Goal: Task Accomplishment & Management: Manage account settings

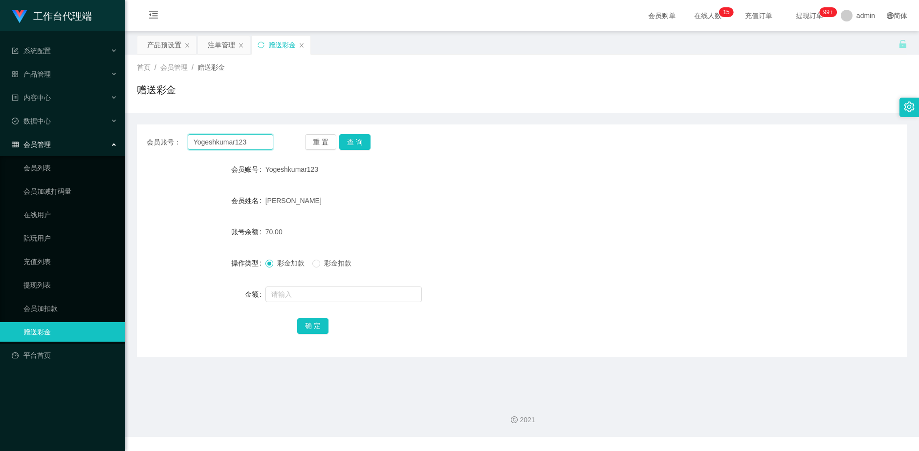
drag, startPoint x: 257, startPoint y: 144, endPoint x: 150, endPoint y: 143, distance: 106.5
click at [150, 143] on div "会员账号： Yogeshkumar123" at bounding box center [210, 142] width 127 height 16
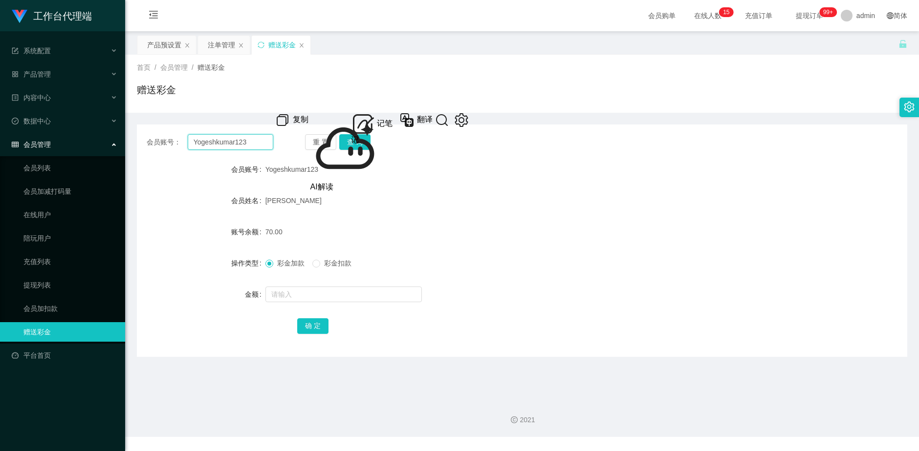
paste input "Aishu"
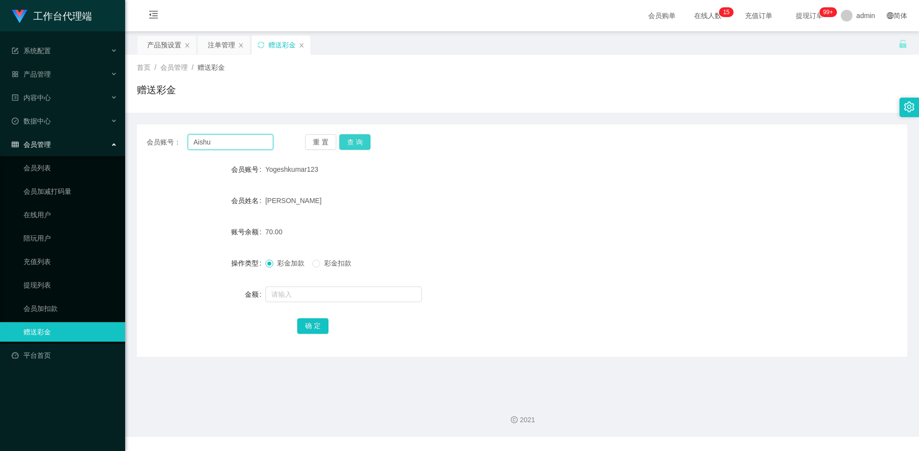
type input "Aishu"
click at [362, 142] on button "查 询" at bounding box center [354, 142] width 31 height 16
click at [155, 42] on div "产品预设置" at bounding box center [164, 45] width 34 height 19
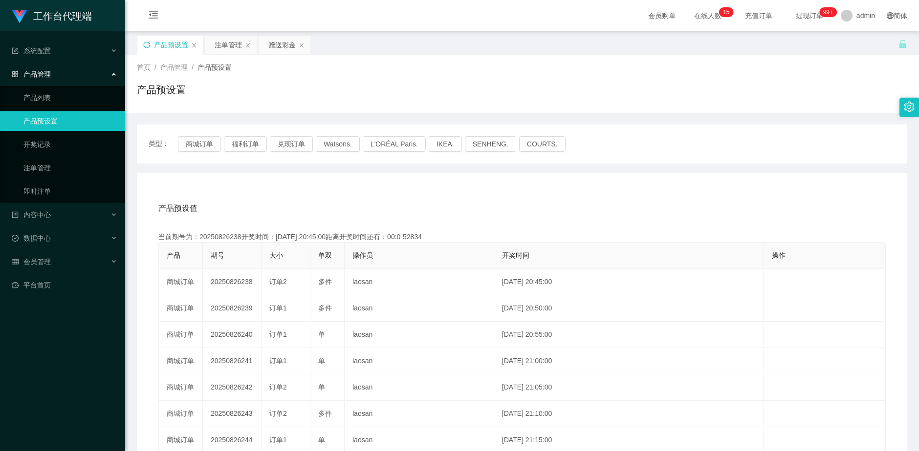
click at [145, 46] on icon "图标: sync" at bounding box center [146, 45] width 7 height 7
click at [279, 45] on div "赠送彩金" at bounding box center [281, 45] width 27 height 19
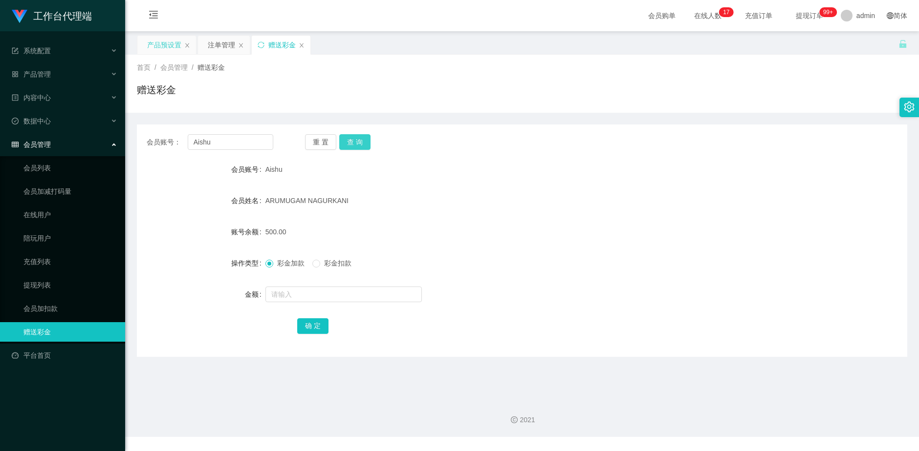
click at [359, 139] on button "查 询" at bounding box center [354, 142] width 31 height 16
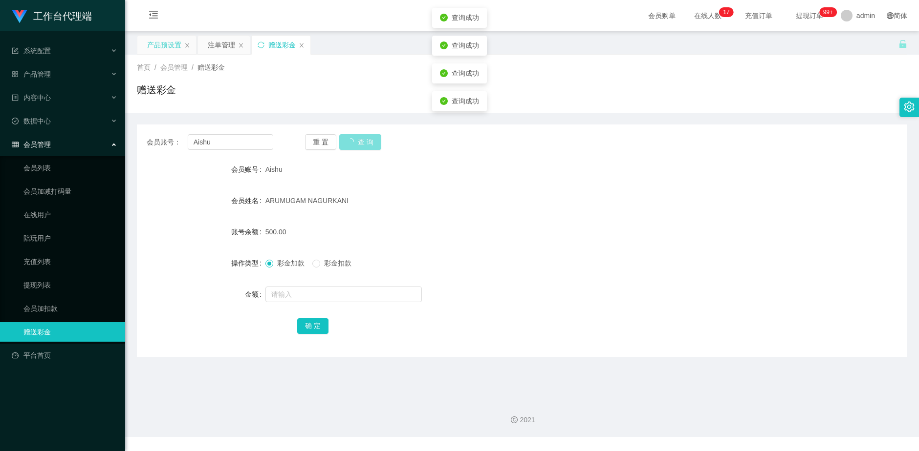
click at [359, 139] on button "查 询" at bounding box center [360, 142] width 42 height 16
drag, startPoint x: 160, startPoint y: 45, endPoint x: 171, endPoint y: 54, distance: 14.6
click at [160, 45] on div "产品预设置" at bounding box center [164, 45] width 34 height 19
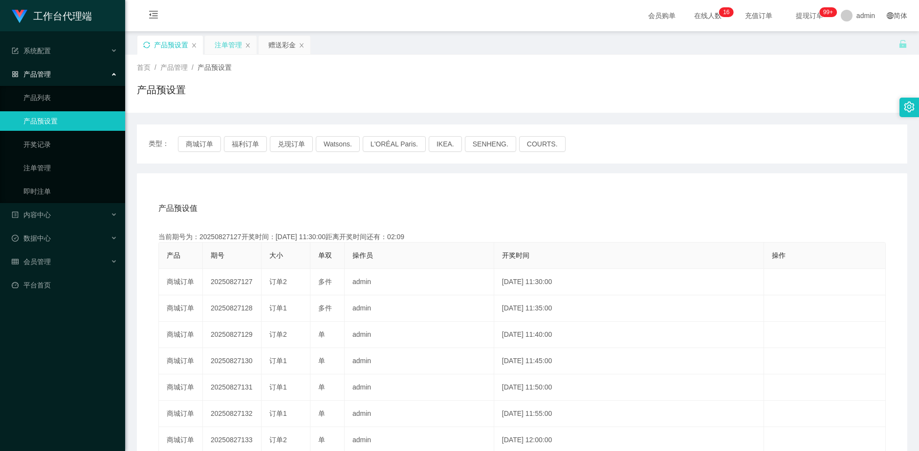
click at [224, 46] on div "注单管理" at bounding box center [227, 45] width 27 height 19
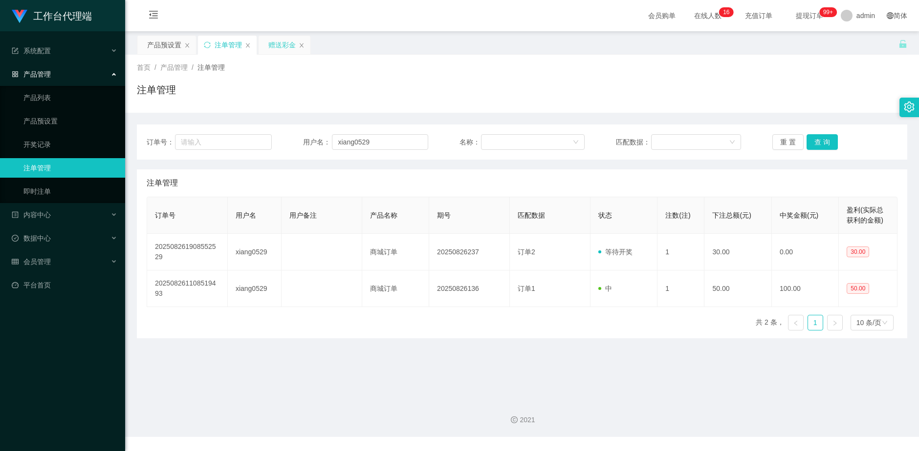
click at [273, 51] on div "赠送彩金" at bounding box center [281, 45] width 27 height 19
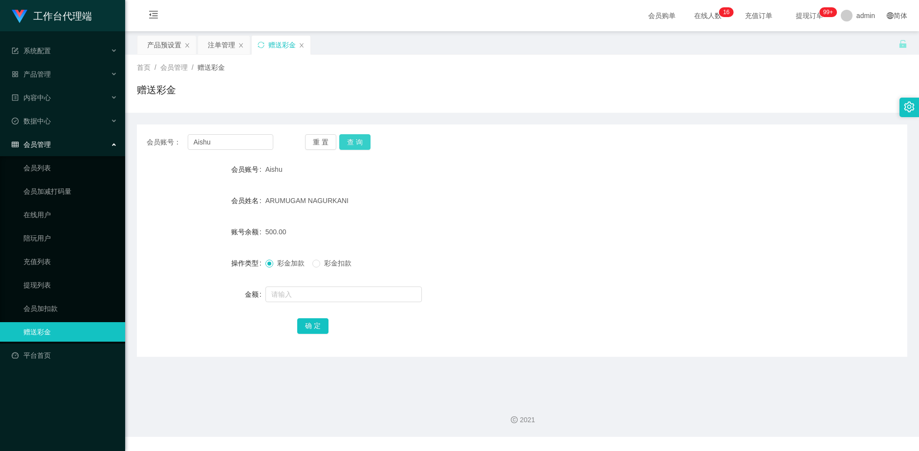
click at [360, 143] on button "查 询" at bounding box center [354, 142] width 31 height 16
drag, startPoint x: 360, startPoint y: 143, endPoint x: 298, endPoint y: 143, distance: 62.1
click at [360, 143] on div "重 置 查 询" at bounding box center [368, 142] width 127 height 16
drag, startPoint x: 222, startPoint y: 139, endPoint x: 175, endPoint y: 140, distance: 46.9
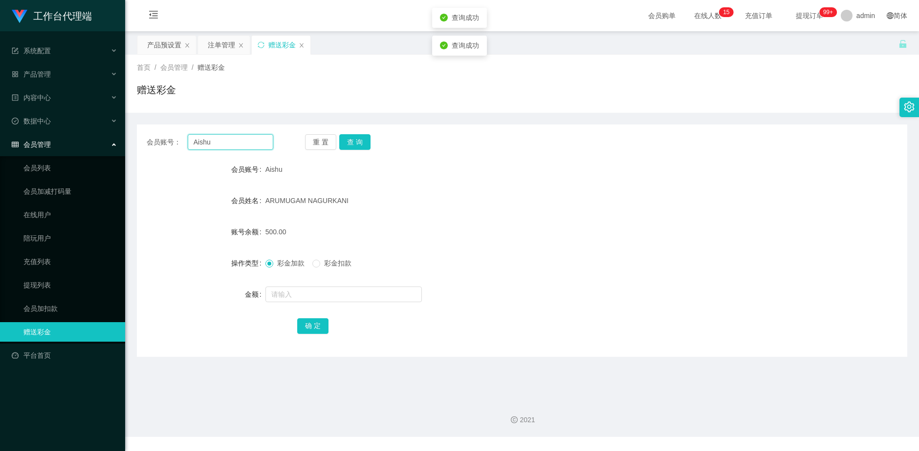
click at [175, 140] on div "会员账号： [PERSON_NAME]" at bounding box center [210, 142] width 127 height 16
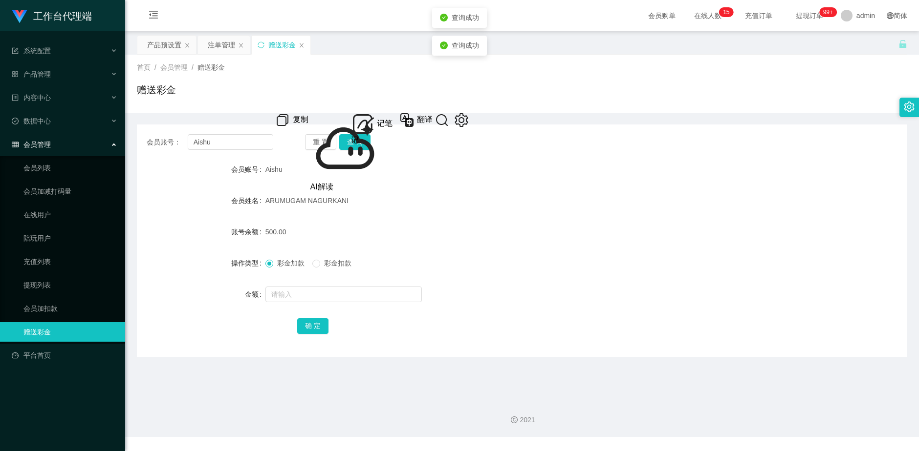
drag, startPoint x: 214, startPoint y: 52, endPoint x: 234, endPoint y: 60, distance: 21.0
click at [214, 52] on div "注单管理" at bounding box center [221, 45] width 27 height 19
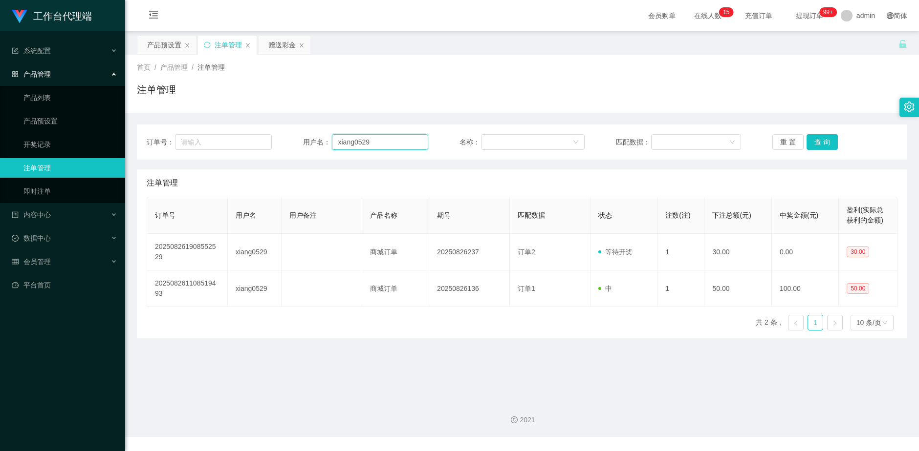
drag, startPoint x: 343, startPoint y: 145, endPoint x: 301, endPoint y: 143, distance: 42.0
click at [303, 144] on div "用户名： xiang0529" at bounding box center [365, 142] width 125 height 16
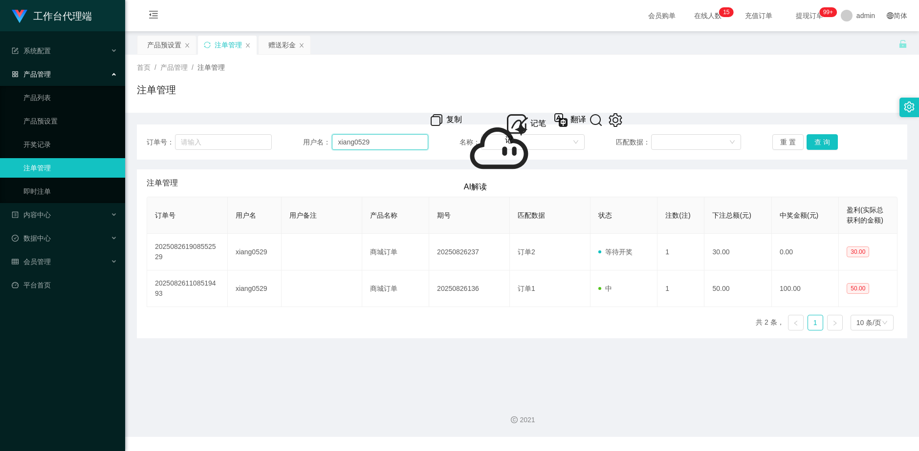
paste input "Aishu"
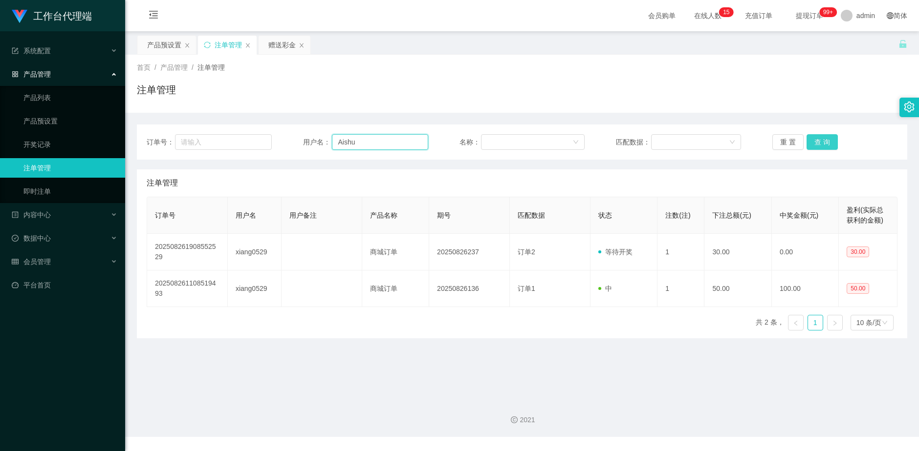
type input "Aishu"
click at [815, 146] on button "查 询" at bounding box center [821, 142] width 31 height 16
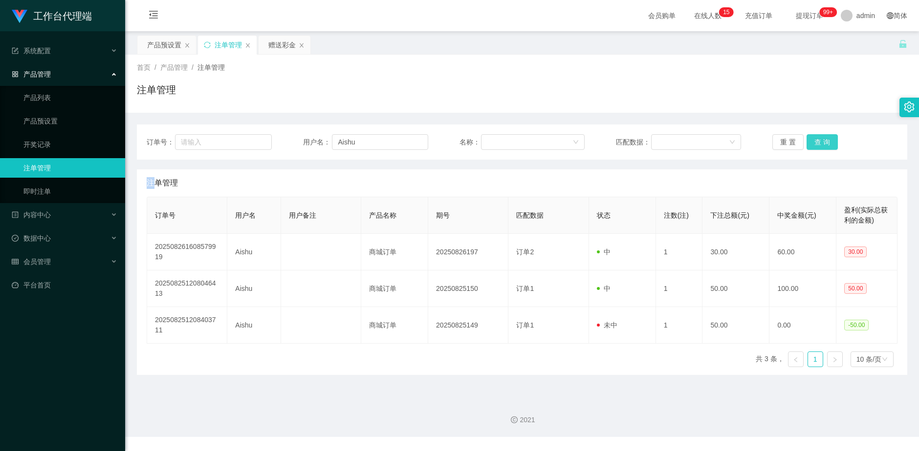
click at [815, 145] on div "重 置 查 询" at bounding box center [834, 142] width 125 height 16
click at [815, 145] on button "查 询" at bounding box center [821, 142] width 31 height 16
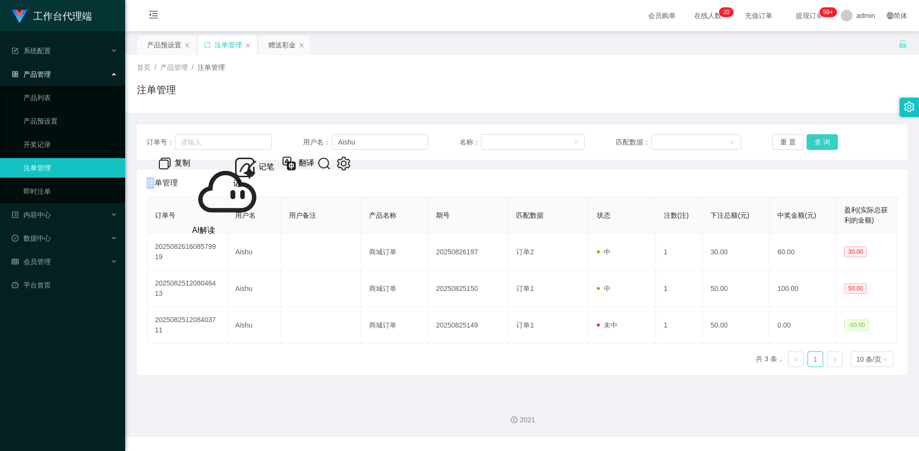
click at [811, 141] on button "查 询" at bounding box center [821, 142] width 31 height 16
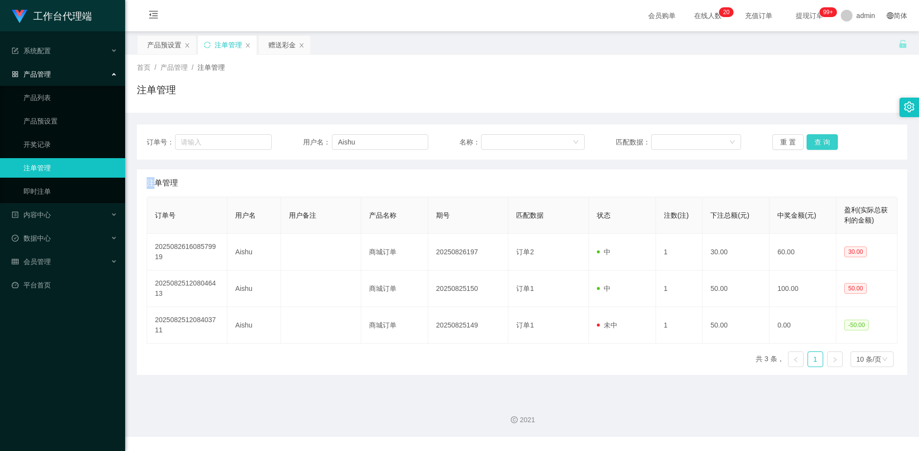
click at [811, 141] on button "查 询" at bounding box center [821, 142] width 31 height 16
click at [810, 142] on button "查 询" at bounding box center [821, 142] width 31 height 16
click at [810, 142] on div "重 置 查 询" at bounding box center [834, 142] width 125 height 16
click at [810, 142] on button "查 询" at bounding box center [821, 142] width 31 height 16
click at [810, 142] on div "重 置 查 询" at bounding box center [834, 142] width 125 height 16
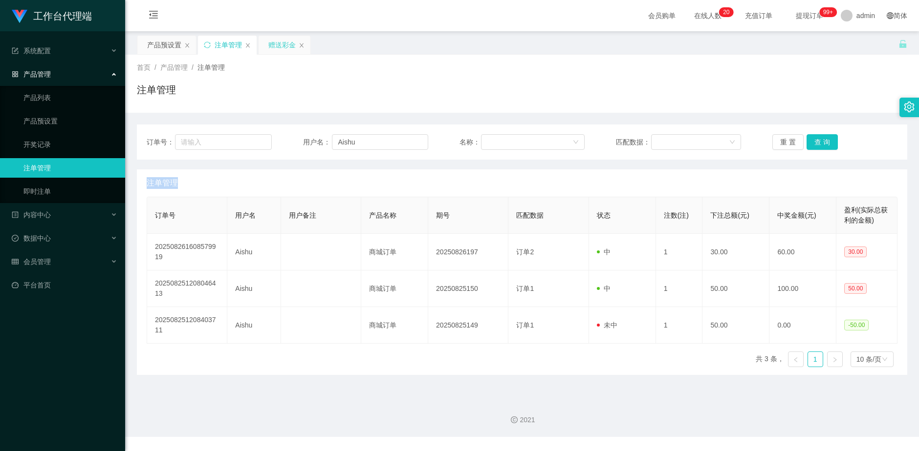
click at [283, 49] on div "赠送彩金" at bounding box center [281, 45] width 27 height 19
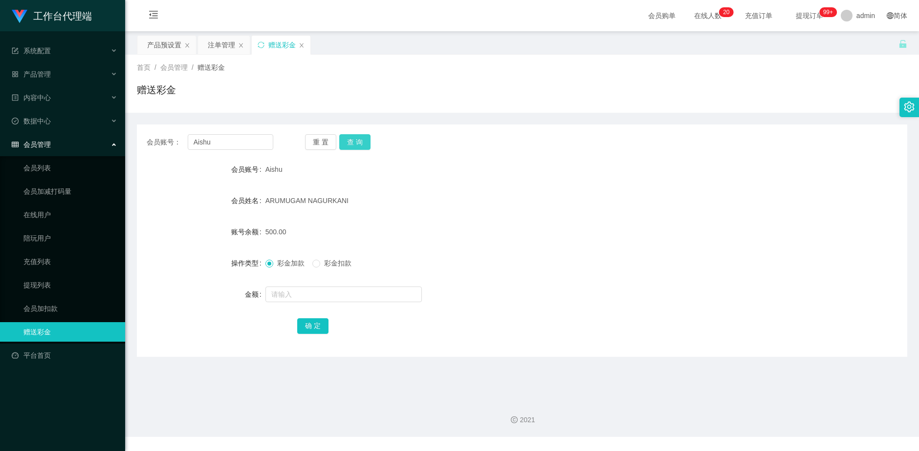
click at [349, 136] on button "查 询" at bounding box center [354, 142] width 31 height 16
click at [349, 137] on button "查 询" at bounding box center [354, 142] width 31 height 16
drag, startPoint x: 349, startPoint y: 137, endPoint x: 360, endPoint y: 135, distance: 10.4
click at [350, 137] on button "查 询" at bounding box center [354, 142] width 31 height 16
click at [368, 145] on button "查 询" at bounding box center [354, 142] width 31 height 16
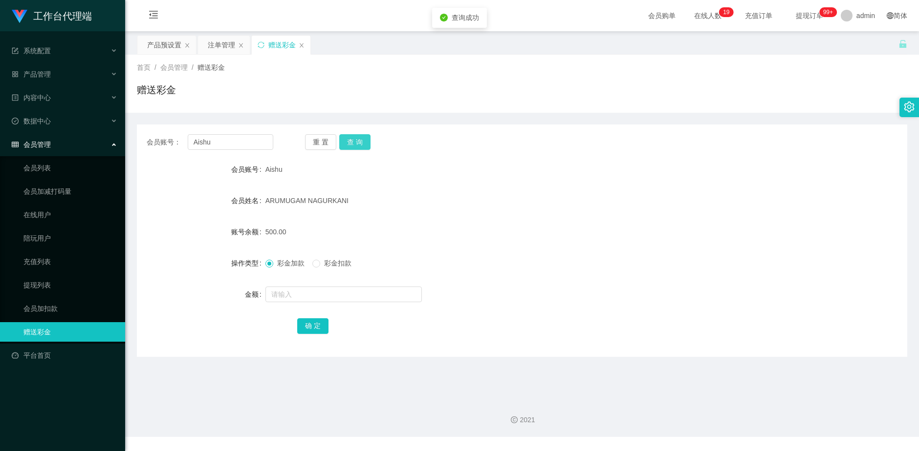
click at [368, 145] on button "查 询" at bounding box center [354, 142] width 31 height 16
click at [368, 145] on button "查 询" at bounding box center [360, 142] width 42 height 16
click at [362, 141] on button "查 询" at bounding box center [354, 142] width 31 height 16
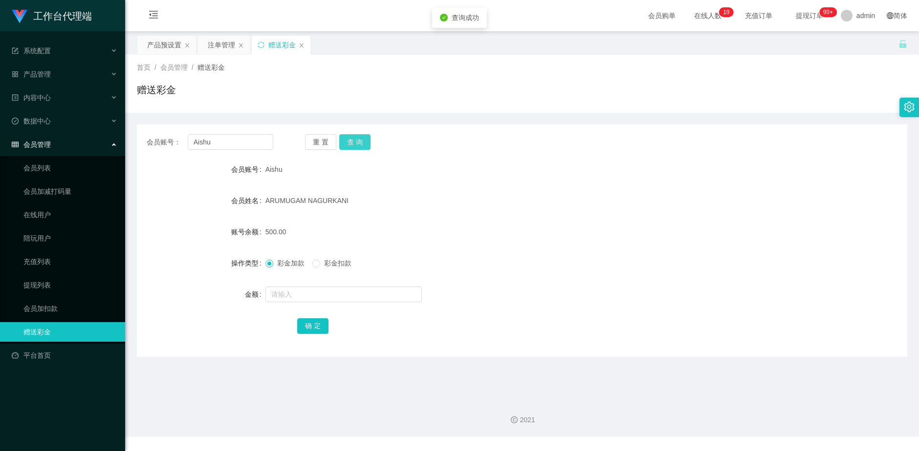
click at [361, 141] on button "查 询" at bounding box center [354, 142] width 31 height 16
click at [361, 141] on button "查 询" at bounding box center [360, 142] width 42 height 16
click at [361, 141] on button "查 询" at bounding box center [354, 142] width 31 height 16
drag, startPoint x: 156, startPoint y: 48, endPoint x: 242, endPoint y: 72, distance: 89.6
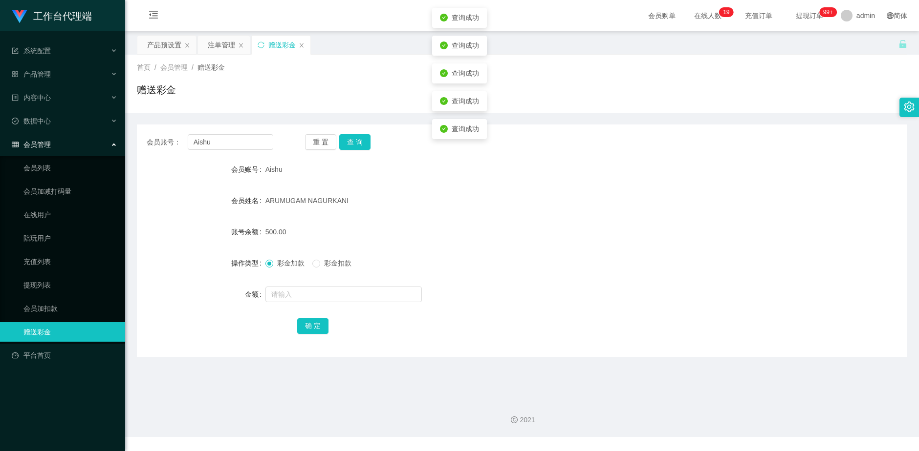
click at [156, 48] on div "产品预设置" at bounding box center [164, 45] width 34 height 19
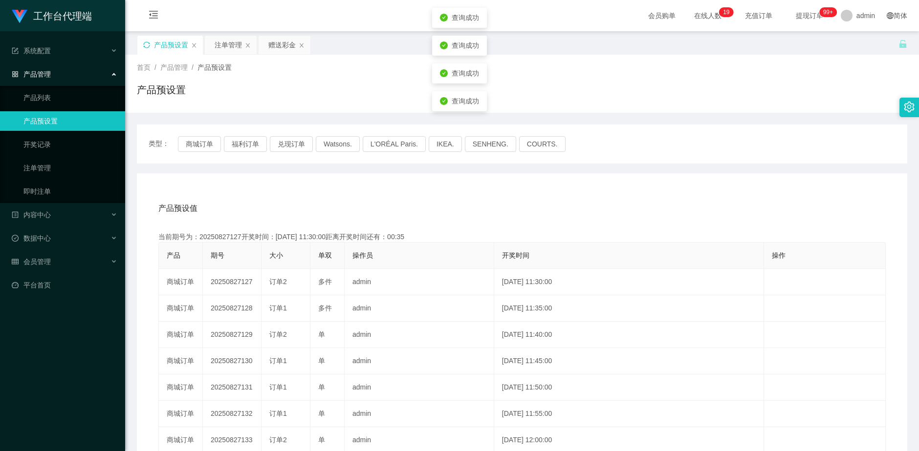
drag, startPoint x: 226, startPoint y: 46, endPoint x: 288, endPoint y: 66, distance: 65.1
click at [227, 47] on div "注单管理" at bounding box center [227, 45] width 27 height 19
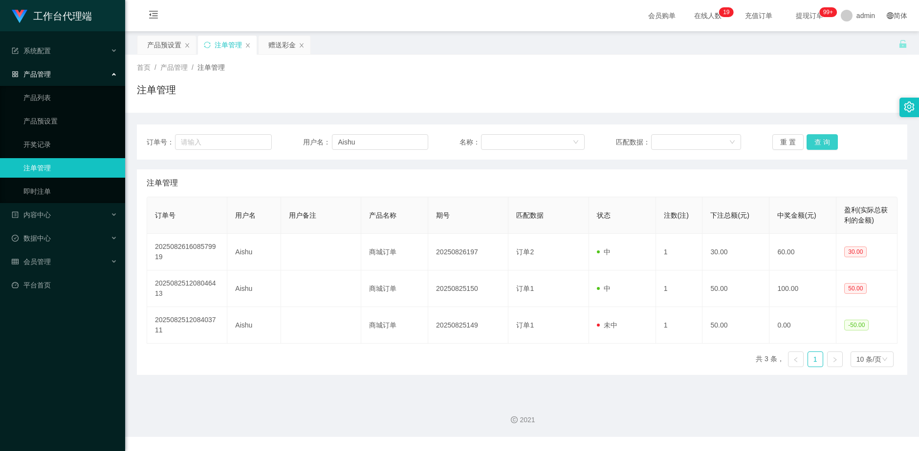
click at [811, 139] on button "查 询" at bounding box center [821, 142] width 31 height 16
click at [814, 141] on button "查 询" at bounding box center [821, 142] width 31 height 16
click at [814, 141] on div "重 置 查 询" at bounding box center [834, 142] width 125 height 16
click at [814, 141] on button "查 询" at bounding box center [821, 142] width 31 height 16
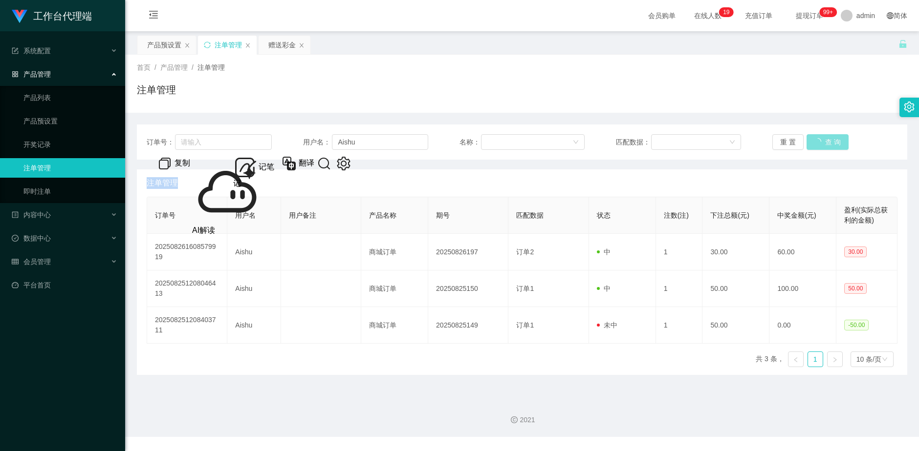
click at [814, 141] on div "重 置 查 询" at bounding box center [834, 142] width 125 height 16
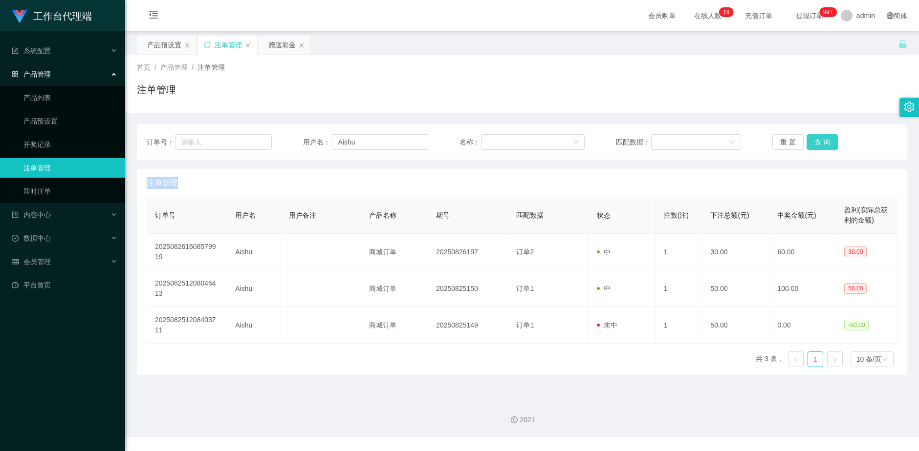
click at [814, 141] on button "查 询" at bounding box center [821, 142] width 31 height 16
click at [814, 141] on div "重 置 查 询" at bounding box center [834, 142] width 125 height 16
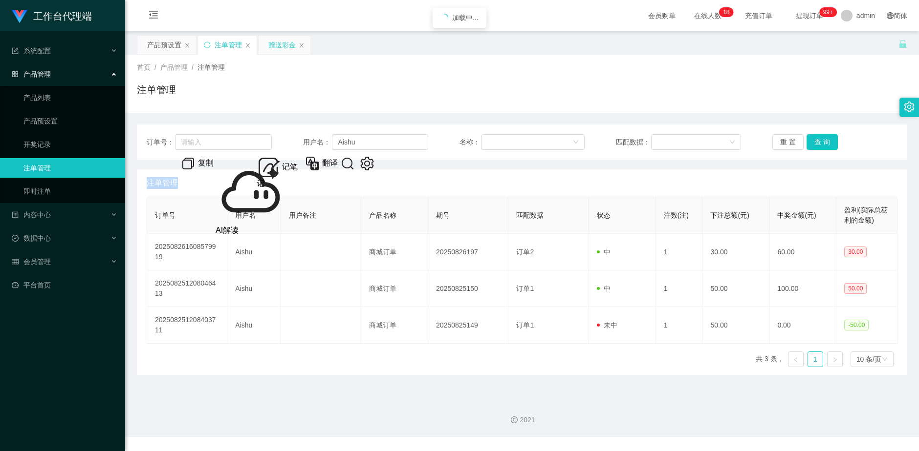
click at [282, 45] on div "赠送彩金" at bounding box center [281, 45] width 27 height 19
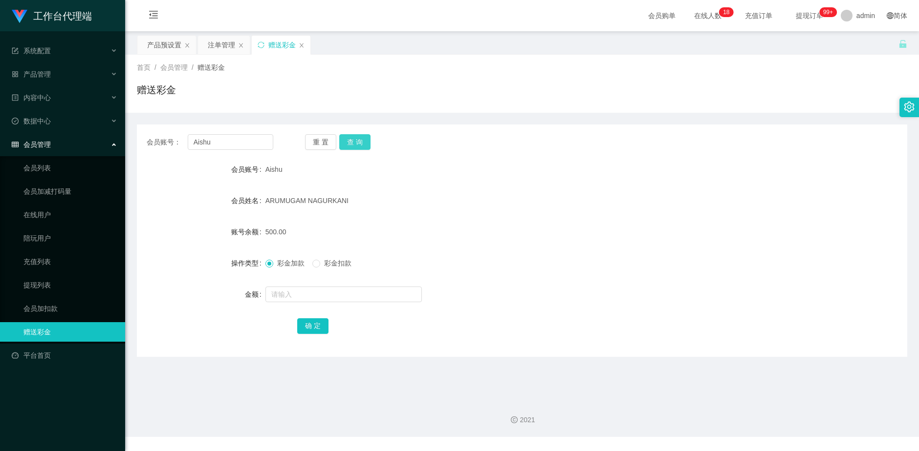
click at [365, 148] on button "查 询" at bounding box center [354, 142] width 31 height 16
click at [360, 146] on button "查 询" at bounding box center [354, 142] width 31 height 16
click at [147, 46] on div "产品预设置" at bounding box center [164, 45] width 34 height 19
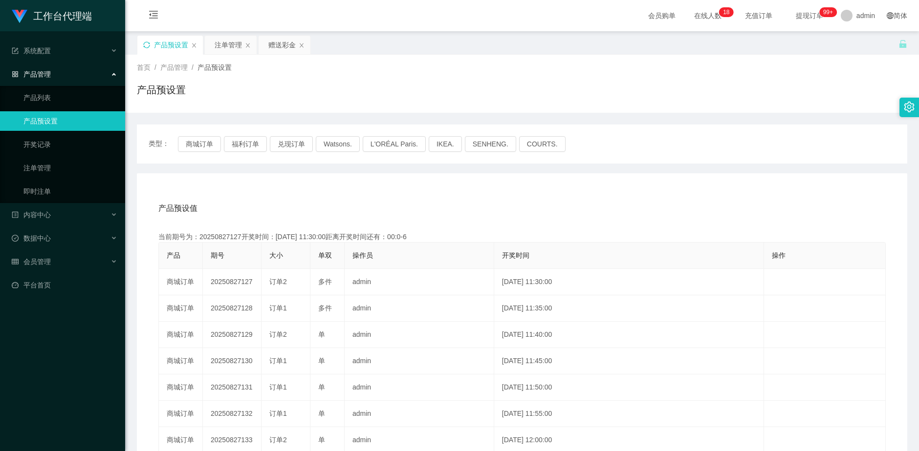
drag, startPoint x: 217, startPoint y: 43, endPoint x: 387, endPoint y: 105, distance: 181.5
click at [217, 42] on div "注单管理" at bounding box center [227, 45] width 27 height 19
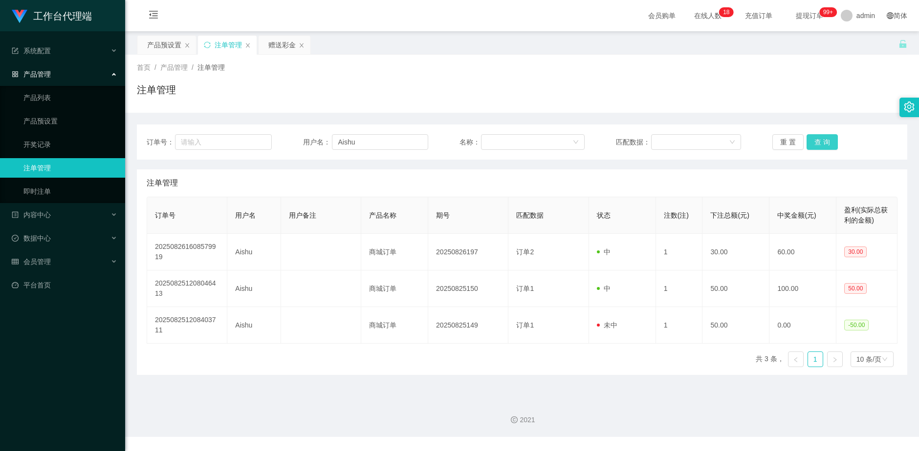
click at [825, 140] on button "查 询" at bounding box center [821, 142] width 31 height 16
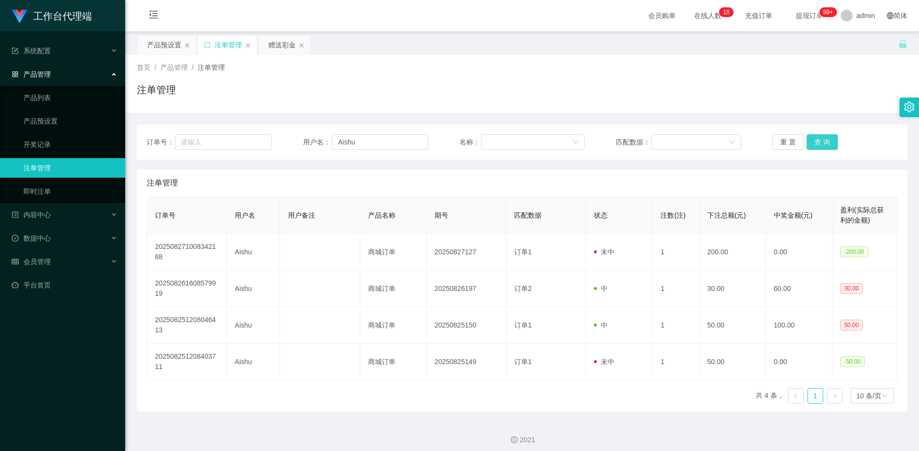
click at [825, 139] on button "查 询" at bounding box center [821, 142] width 31 height 16
click at [280, 49] on div "赠送彩金" at bounding box center [281, 45] width 27 height 19
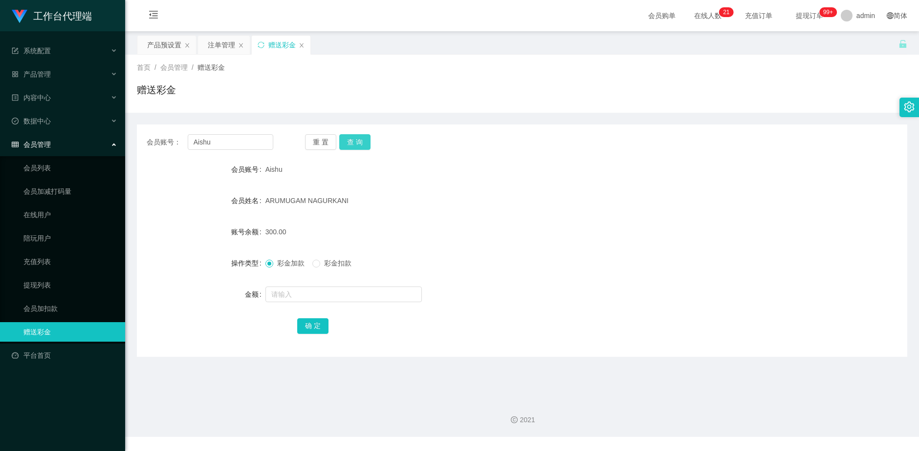
click at [357, 142] on button "查 询" at bounding box center [354, 142] width 31 height 16
click at [214, 42] on div "注单管理" at bounding box center [221, 45] width 27 height 19
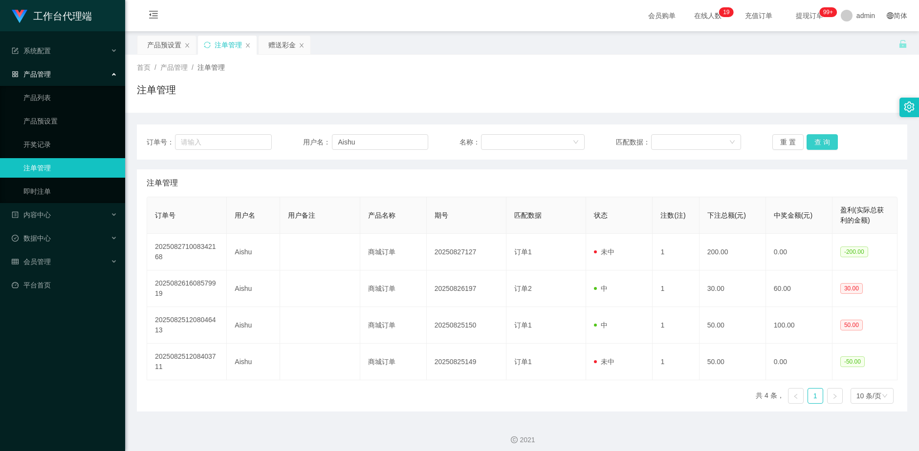
click at [821, 143] on button "查 询" at bounding box center [821, 142] width 31 height 16
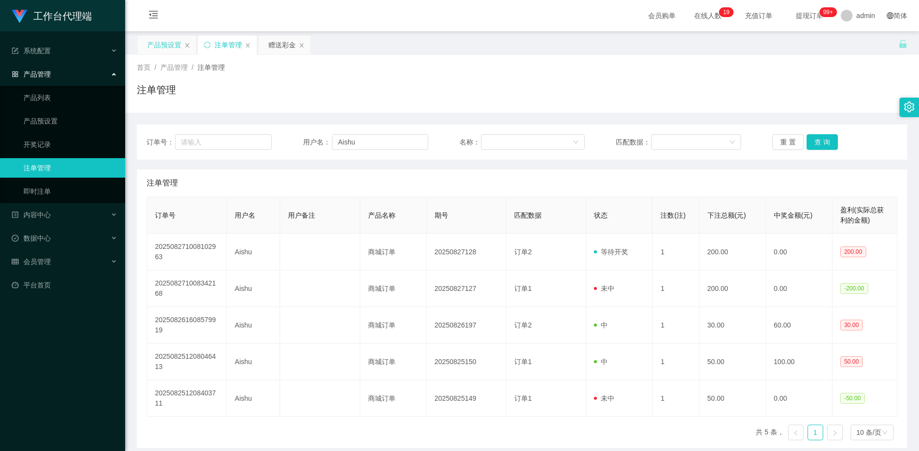
click at [161, 53] on div "产品预设置" at bounding box center [164, 45] width 34 height 19
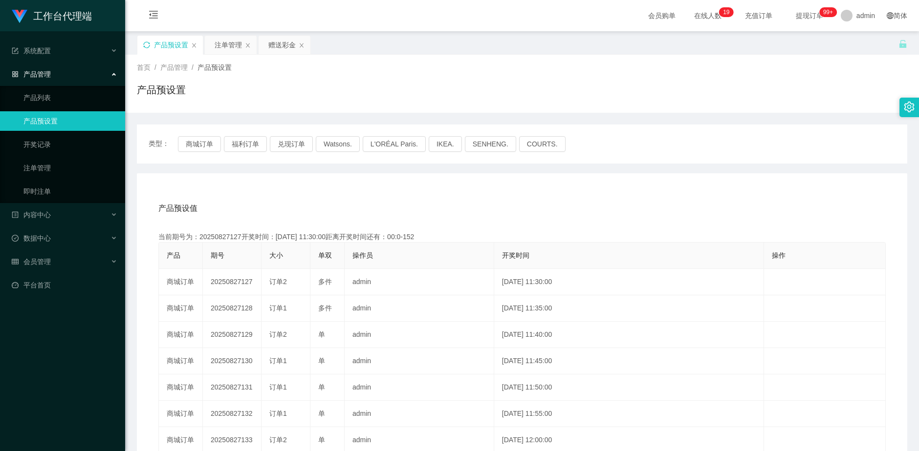
click at [150, 45] on div "产品预设置" at bounding box center [169, 45] width 65 height 19
click at [146, 43] on icon "图标: sync" at bounding box center [146, 45] width 7 height 7
click at [229, 47] on div "注单管理" at bounding box center [227, 45] width 27 height 19
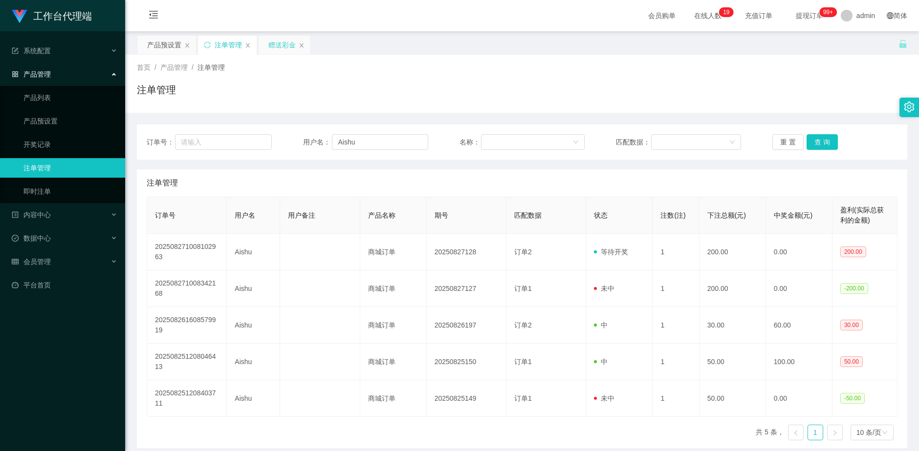
click at [281, 42] on div "赠送彩金" at bounding box center [281, 45] width 27 height 19
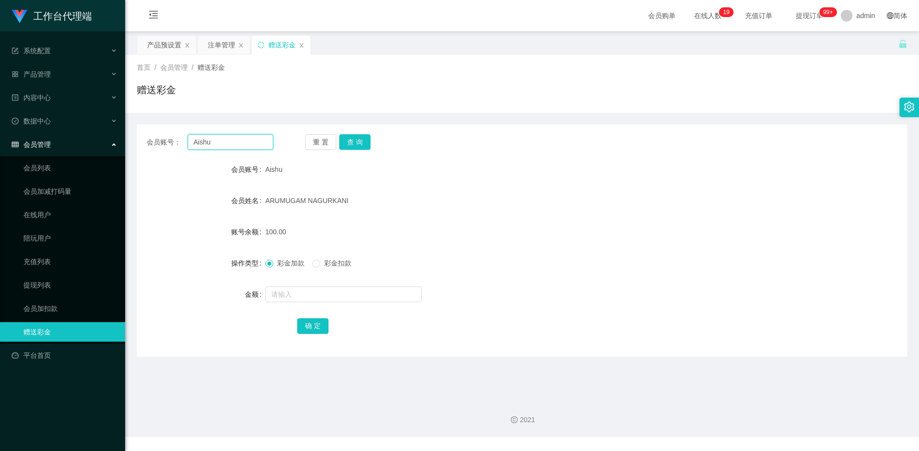
drag, startPoint x: 177, startPoint y: 146, endPoint x: 164, endPoint y: 154, distance: 14.9
click at [160, 149] on div "会员账号： [PERSON_NAME]" at bounding box center [210, 142] width 127 height 16
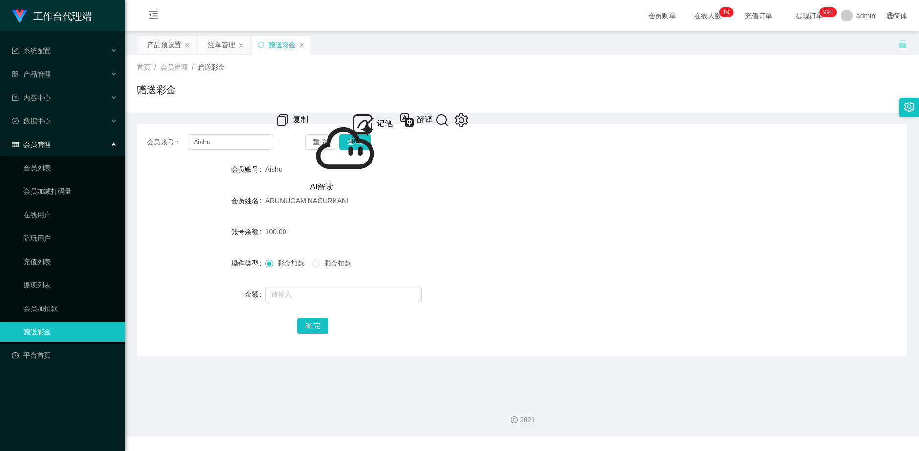
drag, startPoint x: 313, startPoint y: 233, endPoint x: 312, endPoint y: 239, distance: 6.4
click at [313, 234] on div "100.00" at bounding box center [489, 232] width 449 height 20
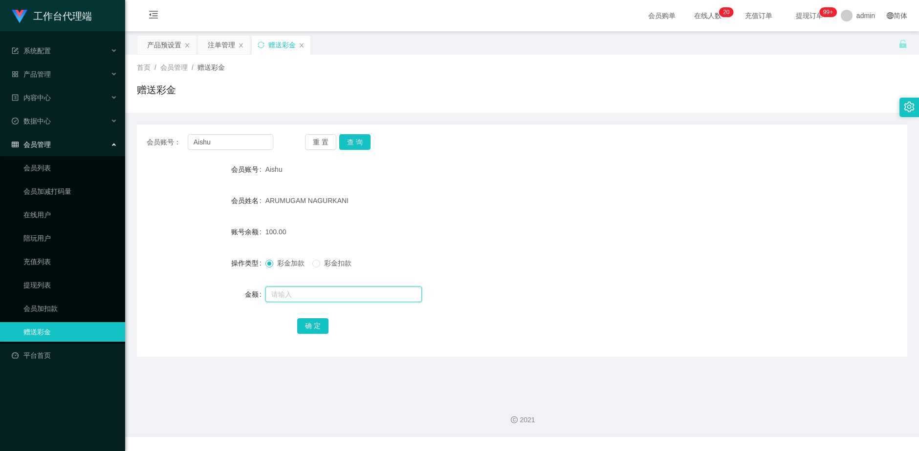
click at [306, 294] on input "text" at bounding box center [343, 295] width 156 height 16
type input "600"
click at [309, 326] on button "确 定" at bounding box center [312, 327] width 31 height 16
click at [491, 206] on div "ARUMUGAM NAGURKANI" at bounding box center [489, 201] width 449 height 20
click at [357, 139] on button "查 询" at bounding box center [354, 142] width 31 height 16
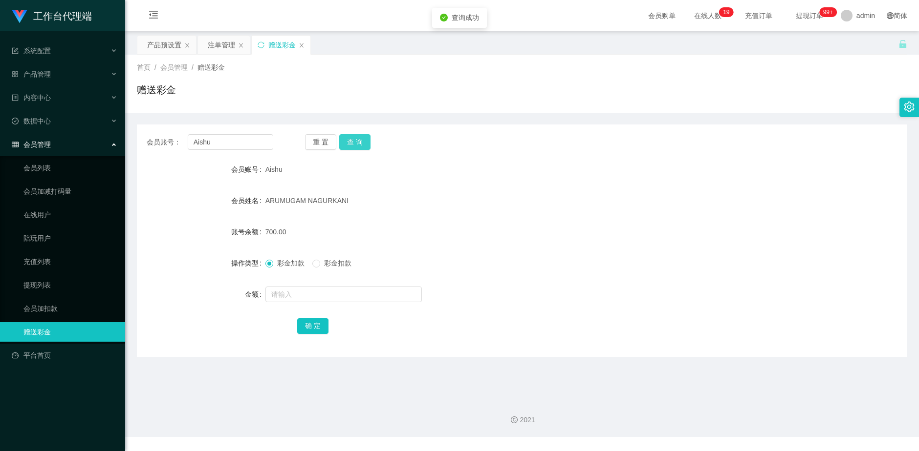
click at [357, 140] on button "查 询" at bounding box center [354, 142] width 31 height 16
click at [357, 140] on button "查 询" at bounding box center [360, 142] width 42 height 16
drag, startPoint x: 357, startPoint y: 140, endPoint x: 376, endPoint y: 126, distance: 23.4
click at [357, 140] on div "重 置 查 询" at bounding box center [368, 142] width 127 height 16
